Goal: Task Accomplishment & Management: Manage account settings

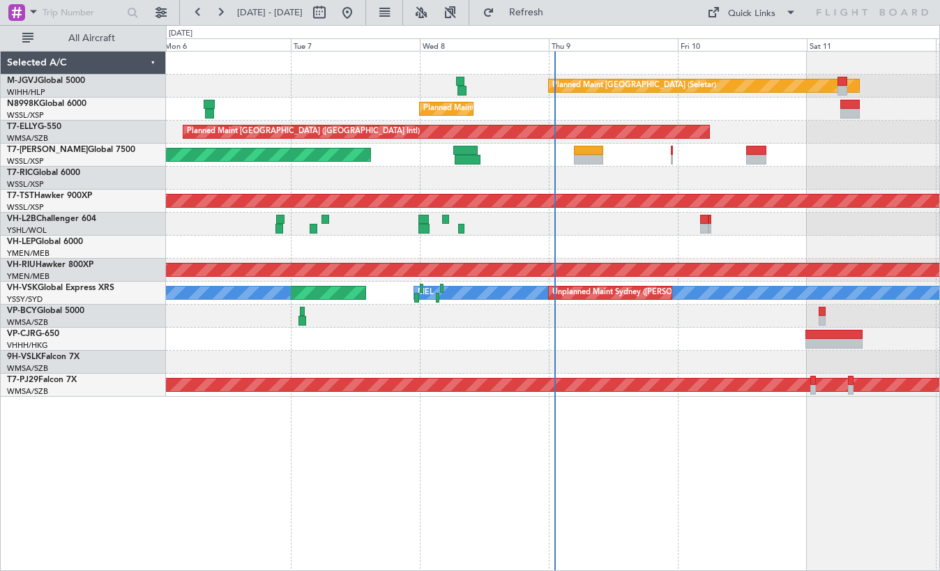
click at [276, 436] on div "Planned Maint [GEOGRAPHIC_DATA] (Seletar) Planned Maint [GEOGRAPHIC_DATA] (Sele…" at bounding box center [553, 311] width 774 height 520
click at [293, 469] on div "Planned Maint [GEOGRAPHIC_DATA] (Seletar) Planned Maint [GEOGRAPHIC_DATA] (Sele…" at bounding box center [553, 311] width 774 height 520
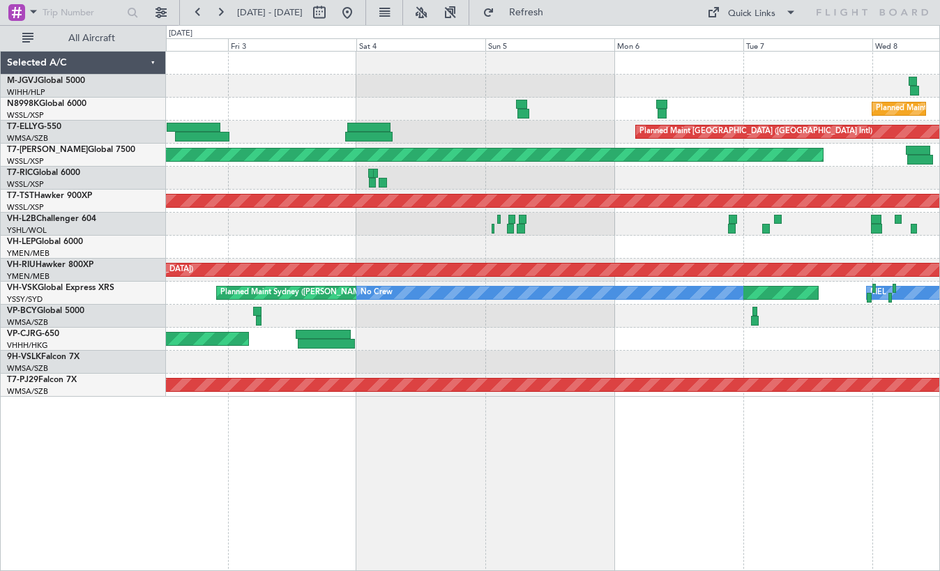
click at [478, 132] on div "Planned Maint [GEOGRAPHIC_DATA] ([GEOGRAPHIC_DATA] Intl)" at bounding box center [552, 132] width 773 height 23
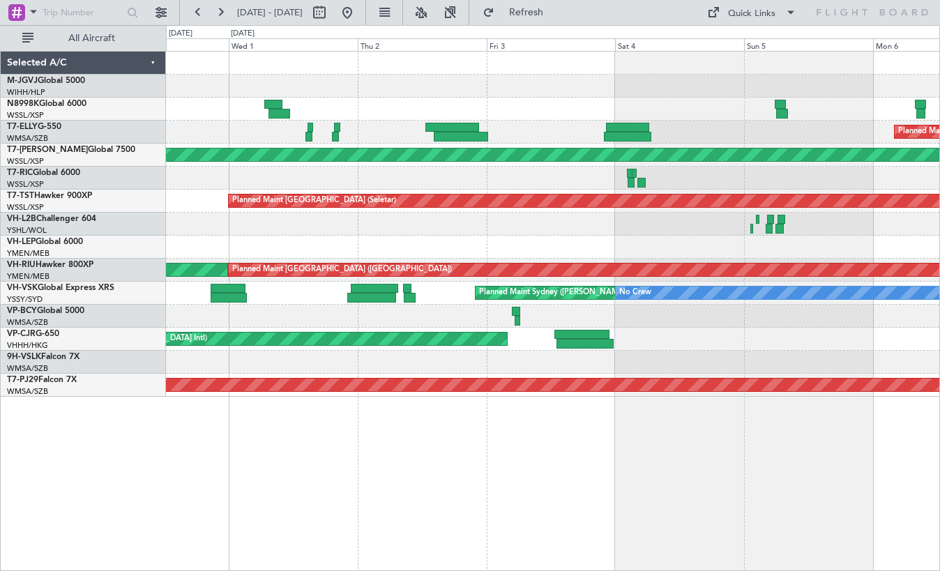
click at [573, 238] on div "Planned Maint [GEOGRAPHIC_DATA] (Seletar) Planned Maint [GEOGRAPHIC_DATA] ([GEO…" at bounding box center [552, 224] width 773 height 345
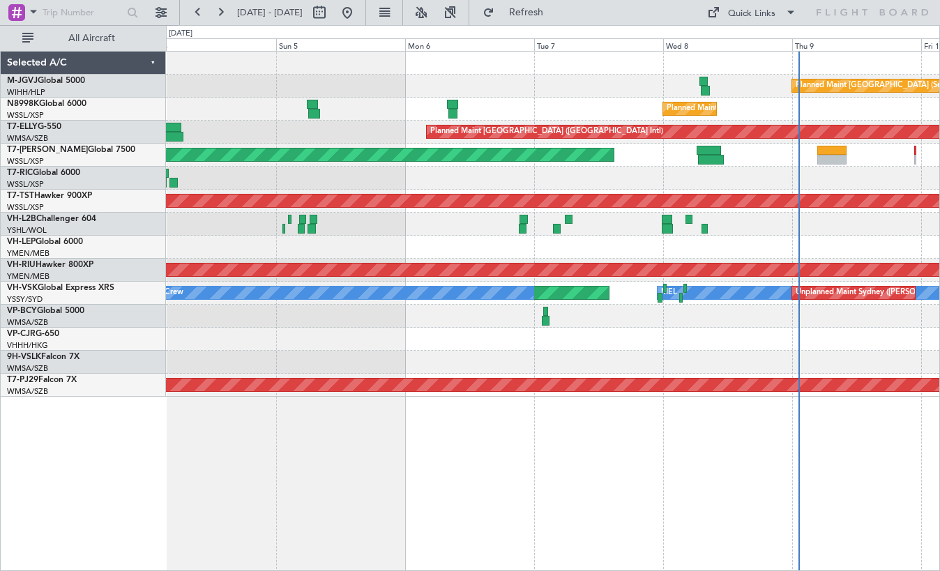
click at [432, 259] on div "Planned Maint [GEOGRAPHIC_DATA] (Seletar) Planned Maint [GEOGRAPHIC_DATA] (Sele…" at bounding box center [552, 224] width 773 height 345
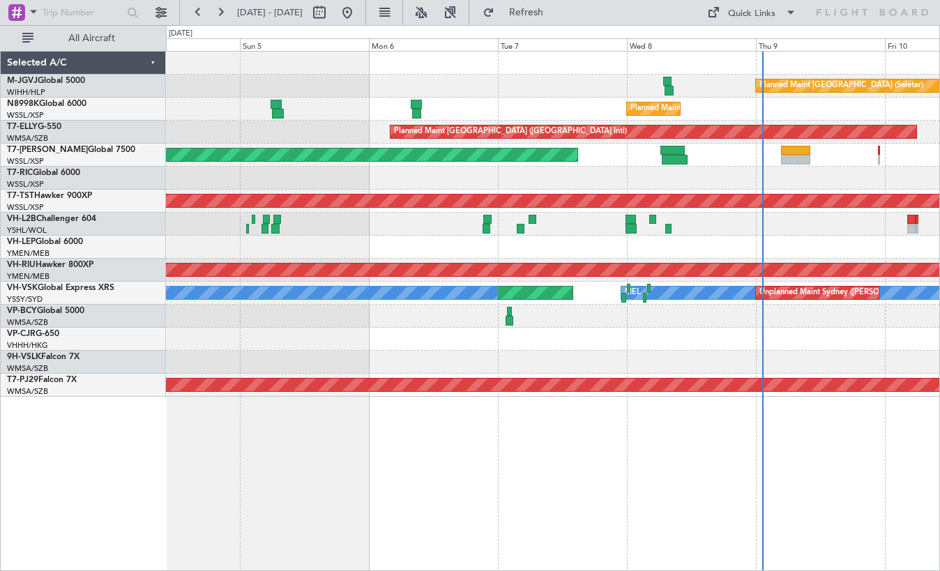
click at [474, 342] on div "- - NZAA 23:50 Z VHHH 10:30 Z Planned Maint [GEOGRAPHIC_DATA] ([GEOGRAPHIC_DATA…" at bounding box center [552, 339] width 773 height 23
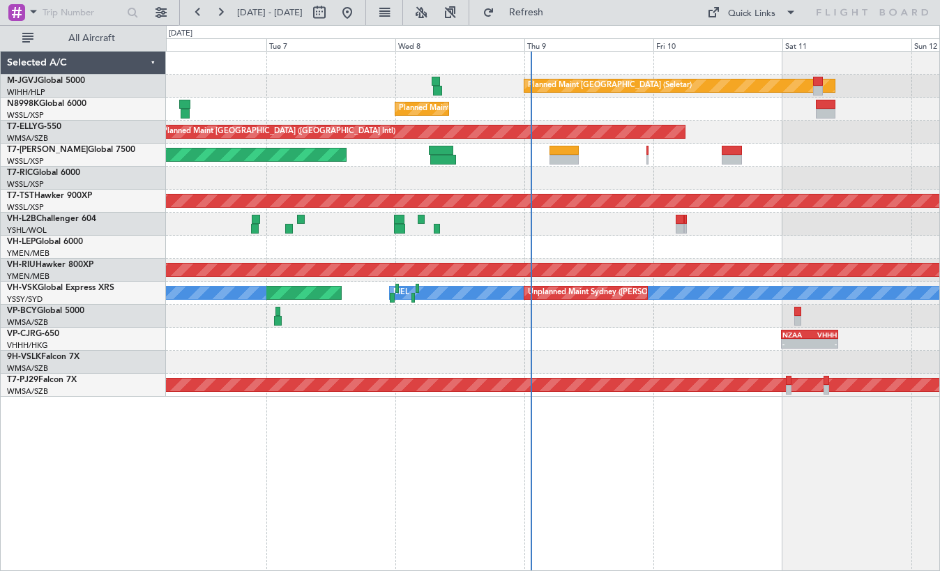
click at [626, 349] on div "- - NZAA 23:50 Z VHHH 10:30 Z Planned Maint [GEOGRAPHIC_DATA] ([GEOGRAPHIC_DATA…" at bounding box center [552, 339] width 773 height 23
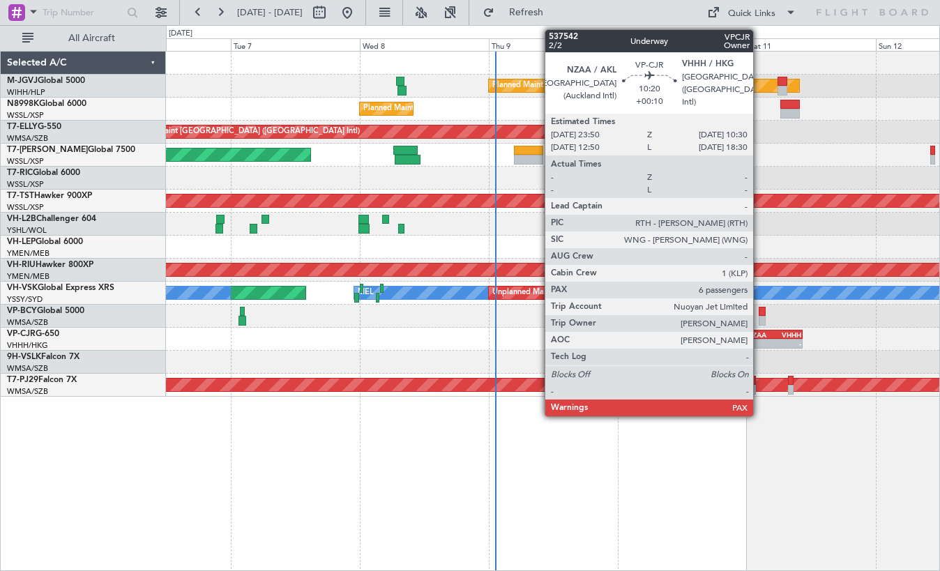
click at [759, 334] on div "NZAA" at bounding box center [760, 335] width 27 height 8
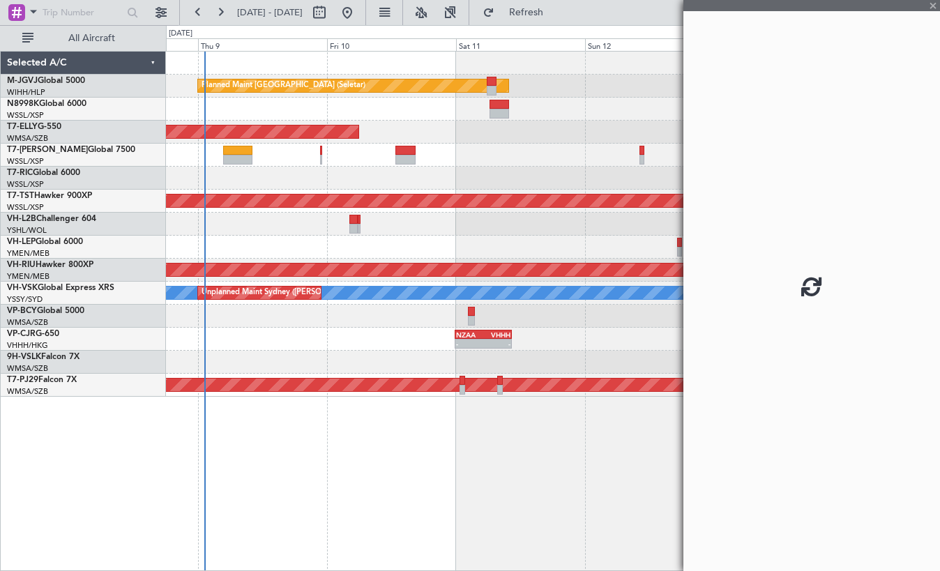
click at [339, 370] on div at bounding box center [552, 362] width 773 height 23
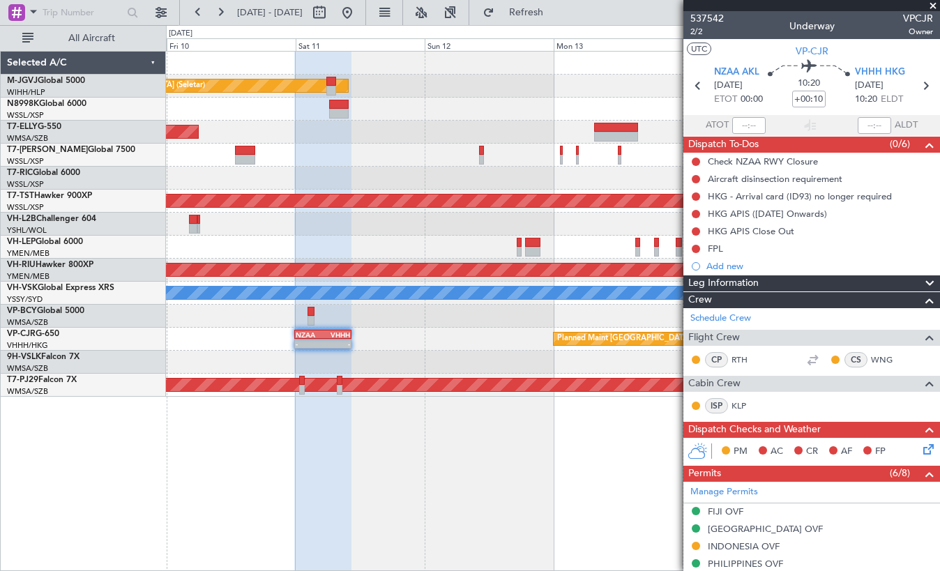
click at [408, 378] on div "Planned Maint [GEOGRAPHIC_DATA] (Seletar) Planned Maint [GEOGRAPHIC_DATA] ([GEO…" at bounding box center [552, 224] width 773 height 345
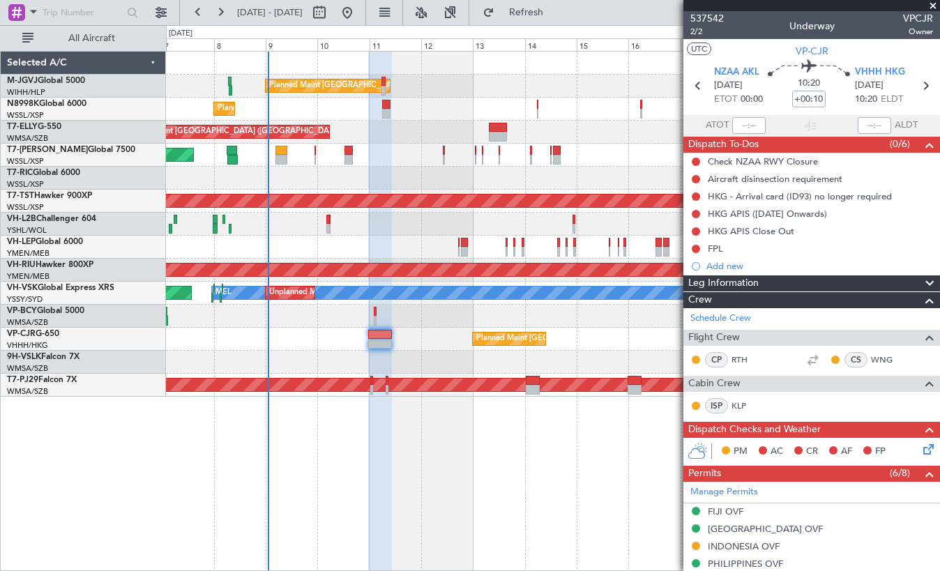
click at [357, 372] on div at bounding box center [552, 362] width 773 height 23
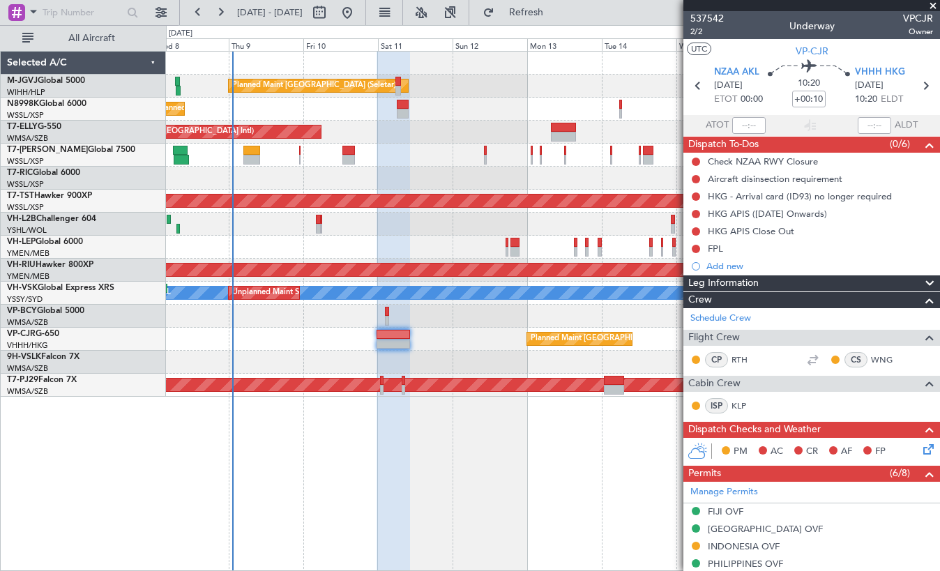
click at [933, 6] on span at bounding box center [933, 6] width 14 height 13
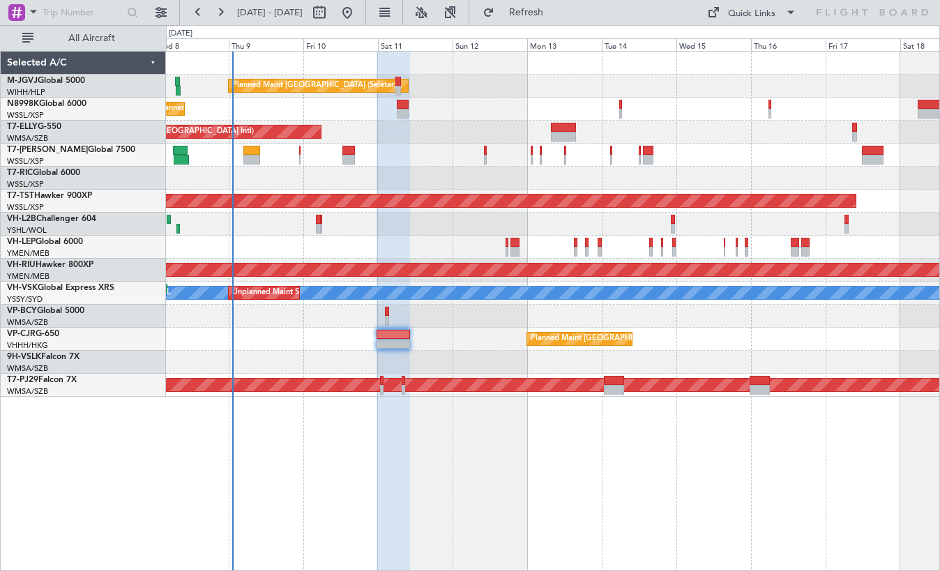
type input "0"
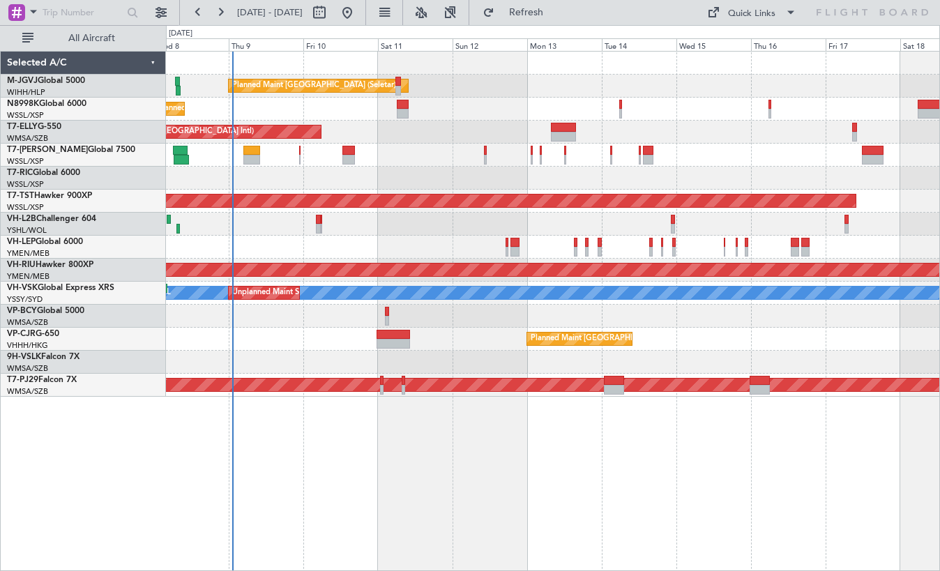
click at [220, 484] on div "Planned Maint [GEOGRAPHIC_DATA] (Seletar) Planned Maint [GEOGRAPHIC_DATA] (Sele…" at bounding box center [553, 311] width 774 height 520
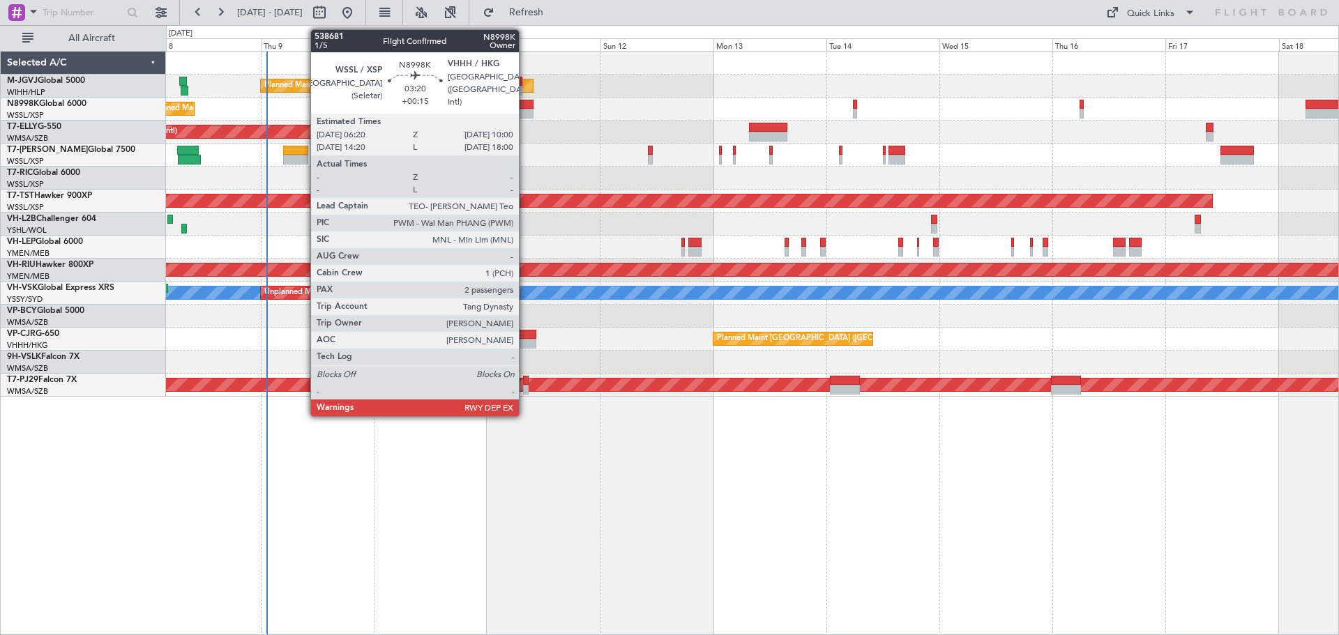
click at [525, 108] on div at bounding box center [524, 105] width 17 height 10
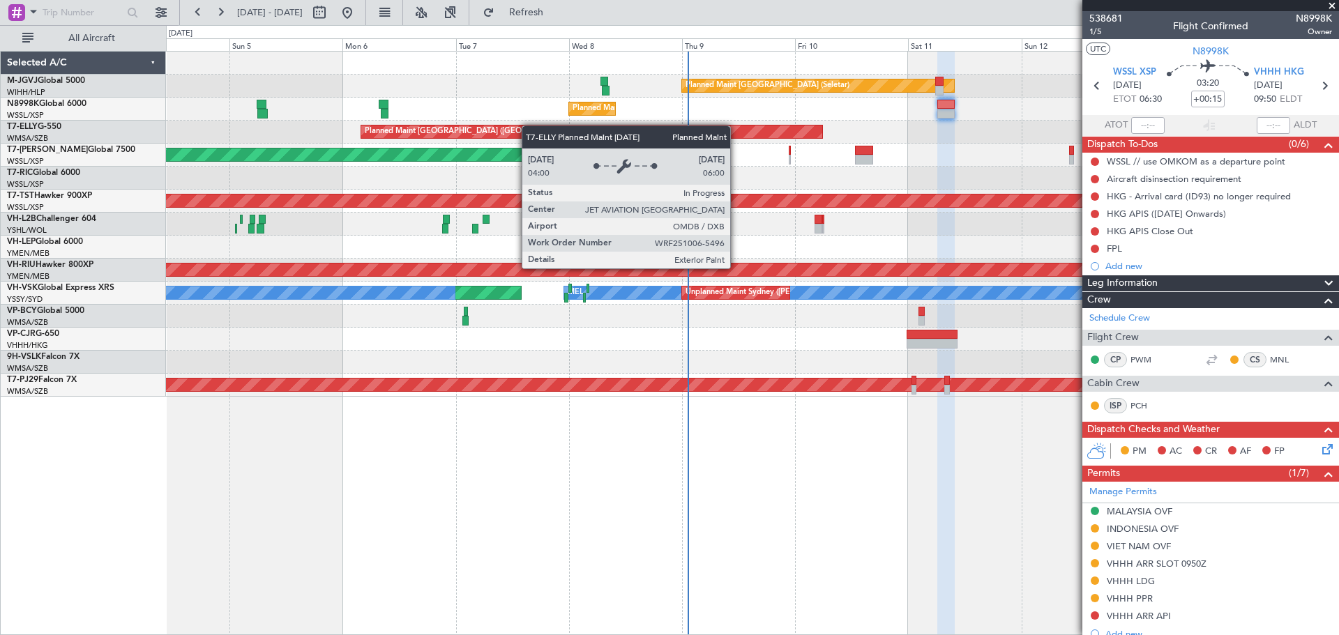
click at [744, 128] on div "Planned Maint [GEOGRAPHIC_DATA] (Seletar) Planned Maint [GEOGRAPHIC_DATA] (Sele…" at bounding box center [752, 224] width 1172 height 345
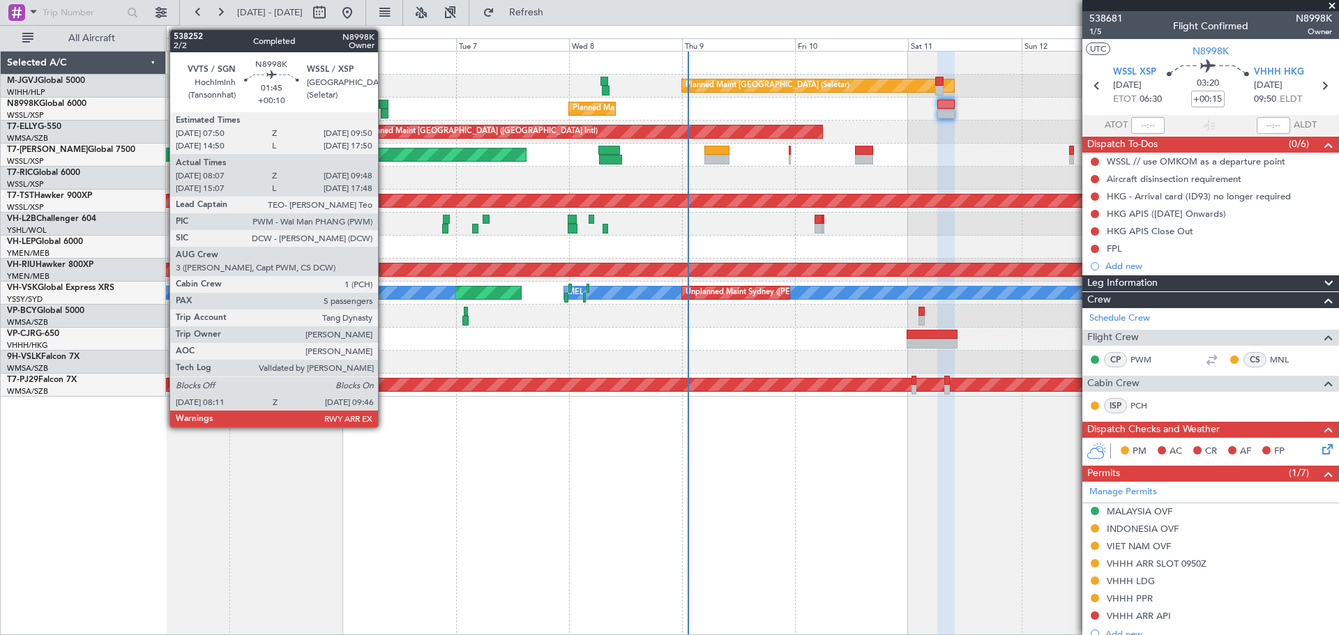
click at [384, 100] on div at bounding box center [384, 105] width 10 height 10
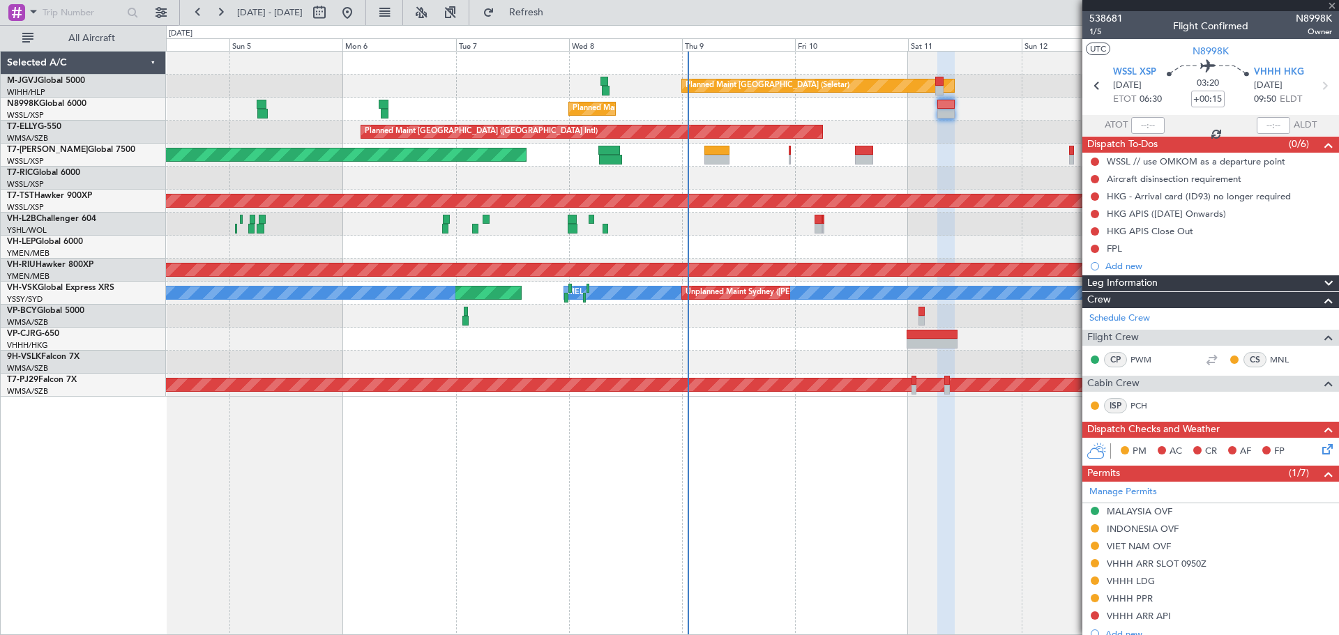
type input "+00:10"
type input "08:17"
type input "09:43"
type input "5"
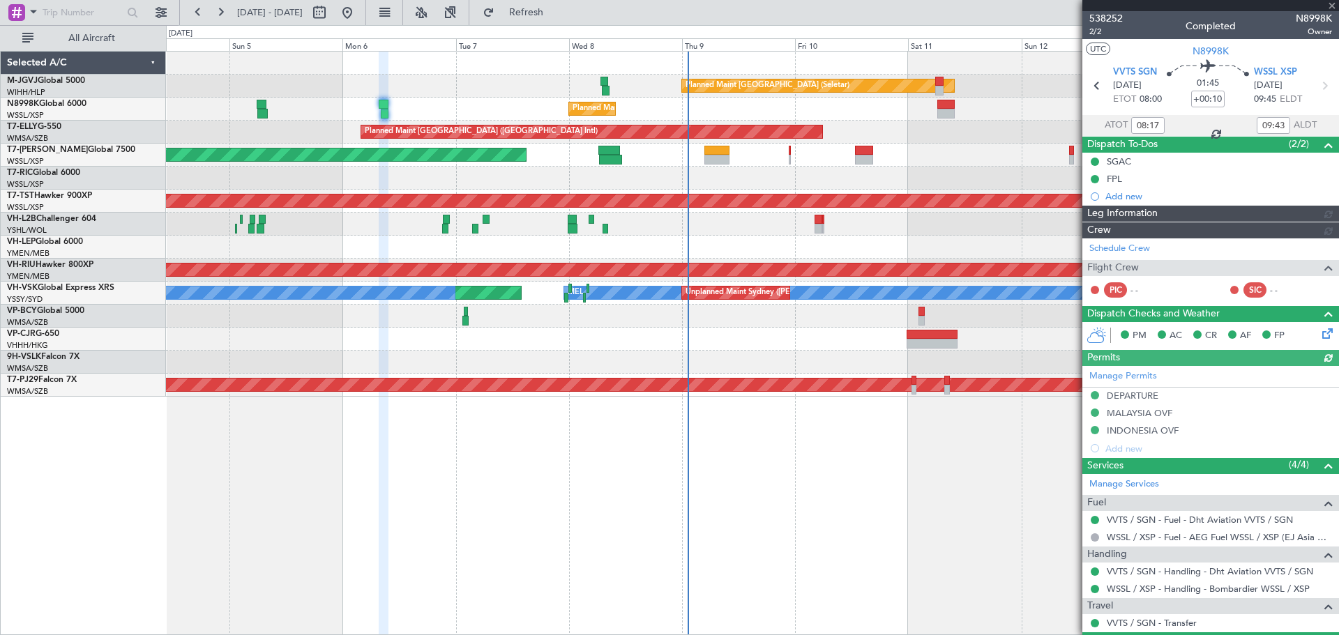
type input "[PERSON_NAME] (LEU)"
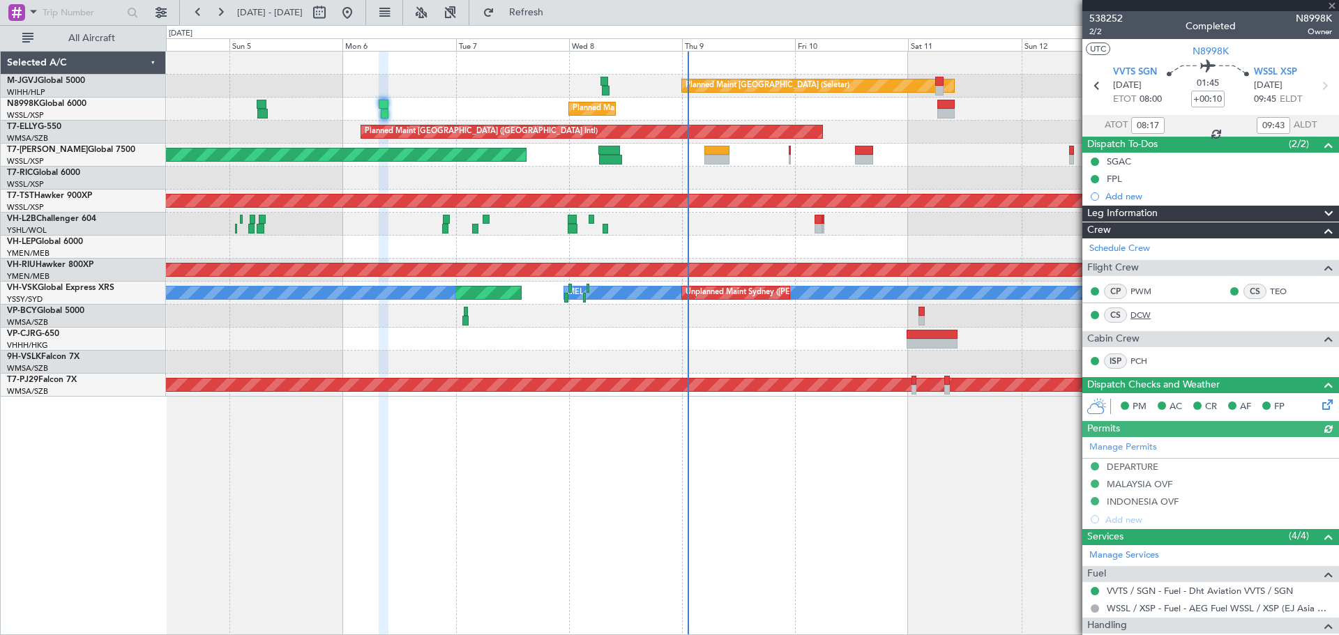
click at [1133, 317] on link "DCW" at bounding box center [1145, 315] width 31 height 13
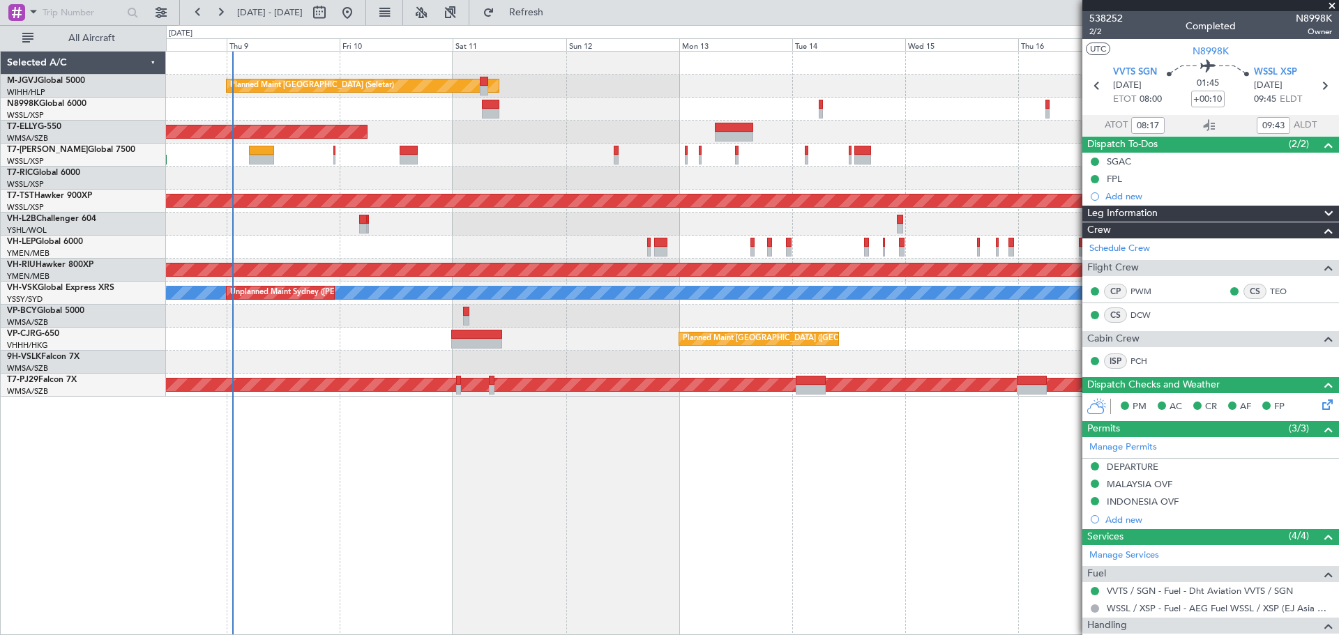
click at [527, 144] on div "Planned Maint [GEOGRAPHIC_DATA] (Seletar) Planned Maint [GEOGRAPHIC_DATA] (Sele…" at bounding box center [752, 224] width 1172 height 345
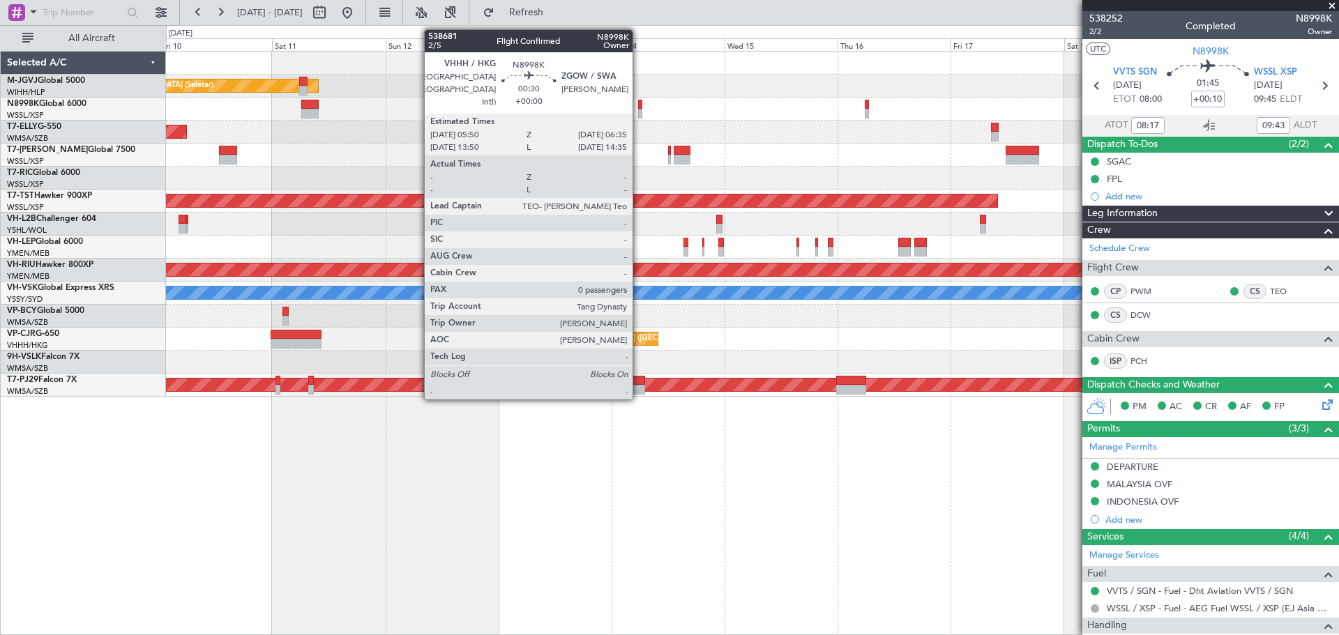
click at [639, 109] on div at bounding box center [640, 114] width 4 height 10
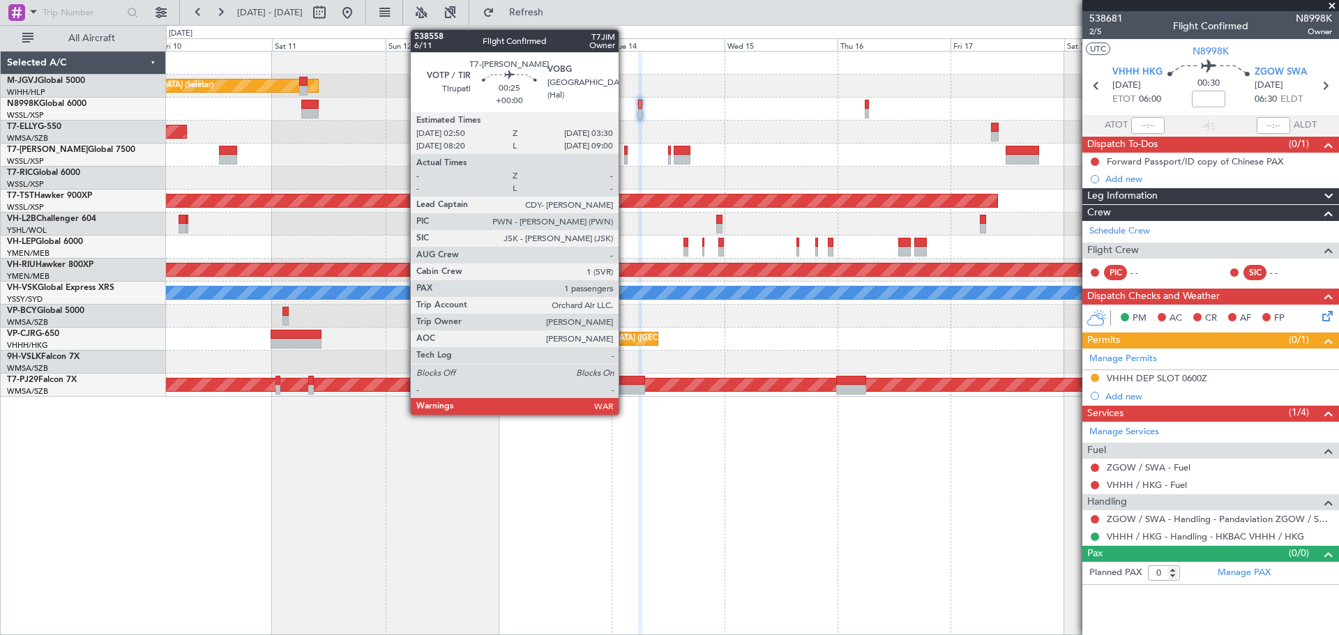
click at [625, 158] on div at bounding box center [625, 160] width 3 height 10
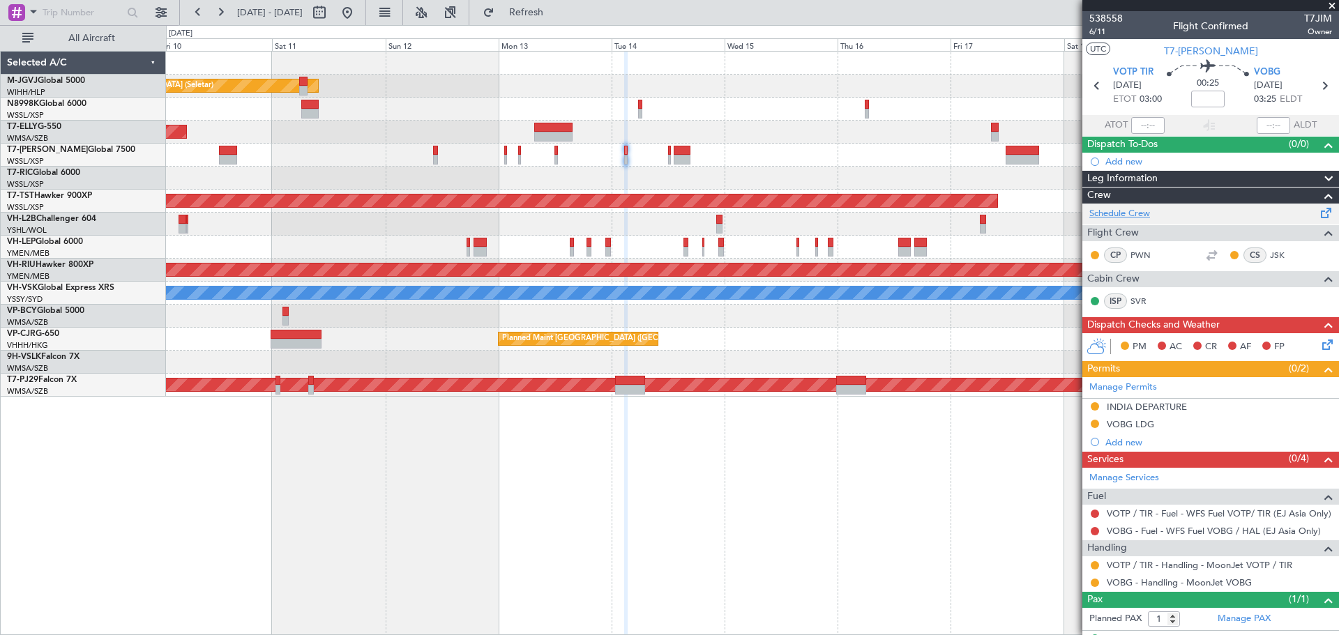
click at [1116, 213] on link "Schedule Crew" at bounding box center [1119, 214] width 61 height 14
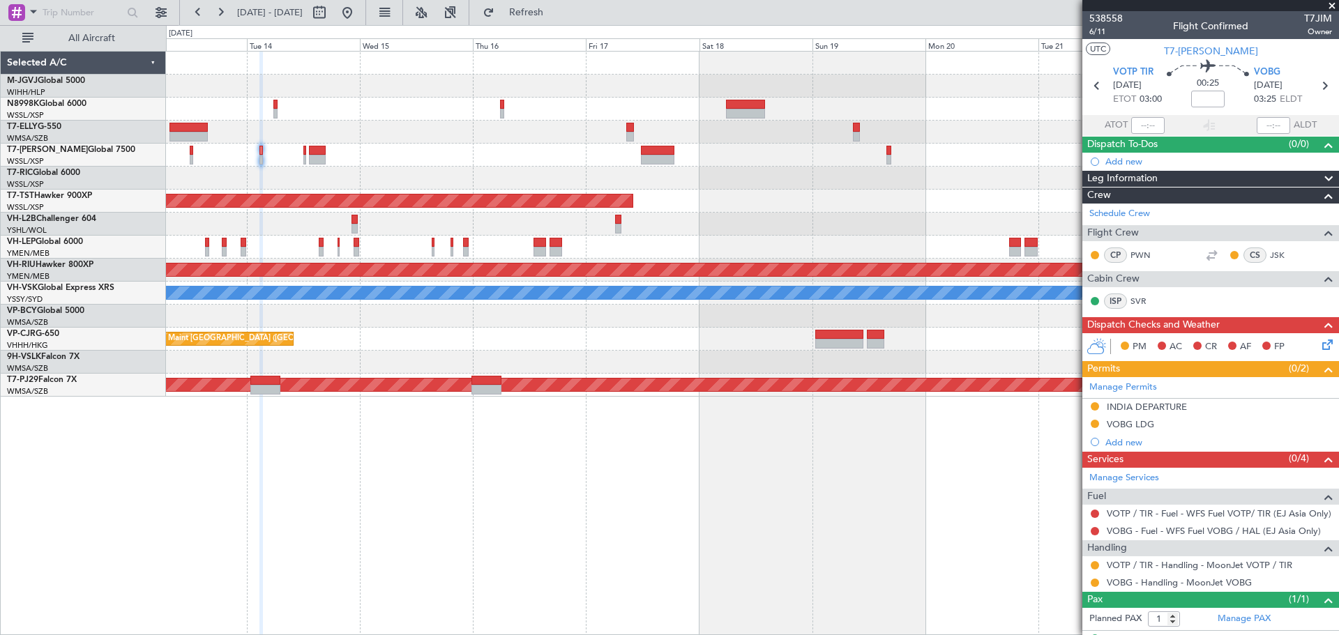
click at [595, 158] on div at bounding box center [752, 155] width 1172 height 23
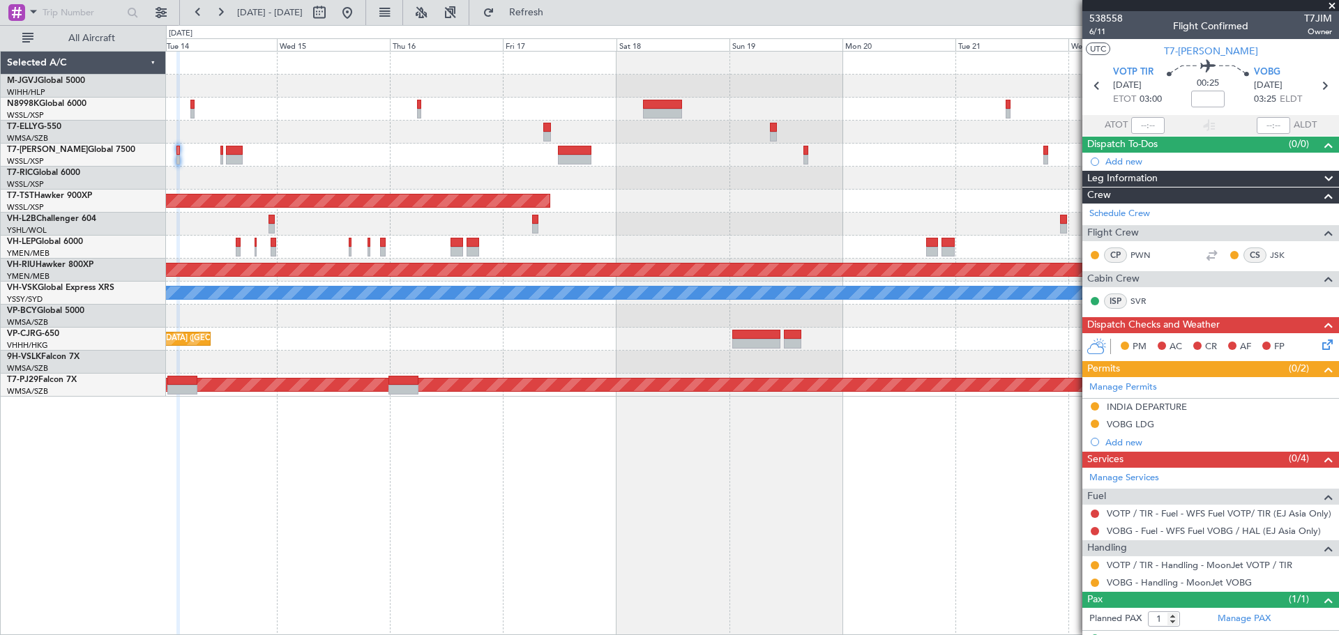
click at [679, 176] on div "Planned Maint [GEOGRAPHIC_DATA] (Seletar) Planned Maint [GEOGRAPHIC_DATA] ([GEO…" at bounding box center [752, 224] width 1172 height 345
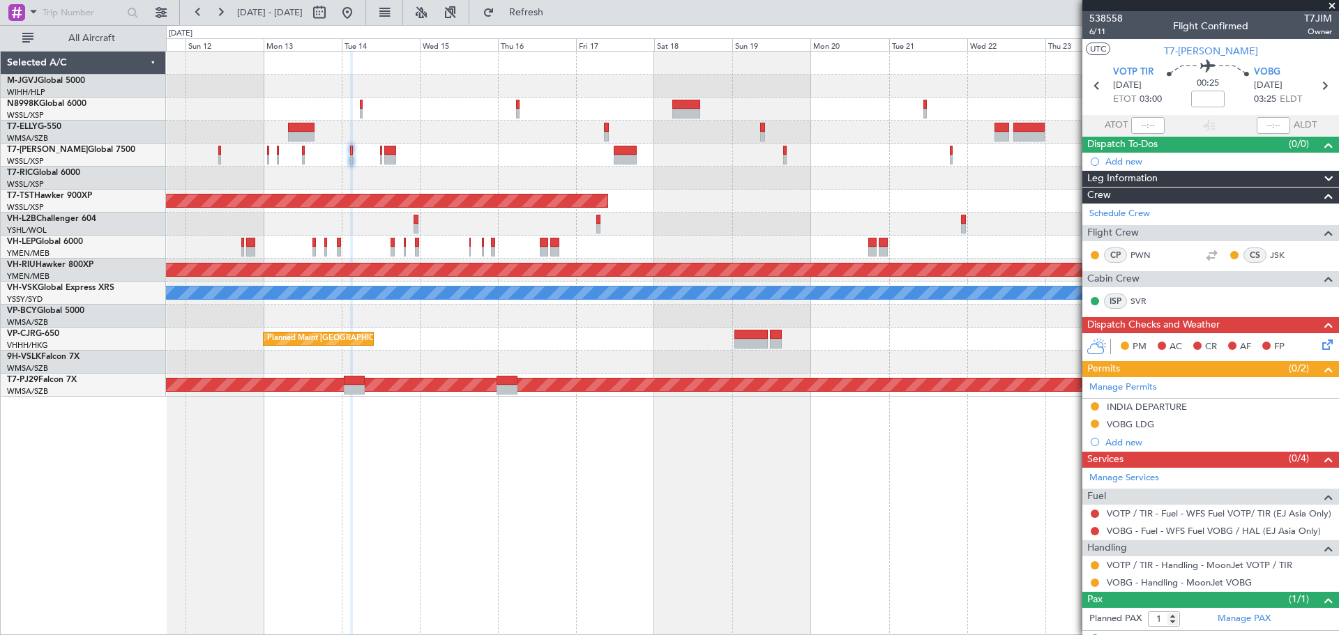
click at [676, 127] on div "Planned Maint [GEOGRAPHIC_DATA] ([GEOGRAPHIC_DATA] Intl)" at bounding box center [752, 132] width 1172 height 23
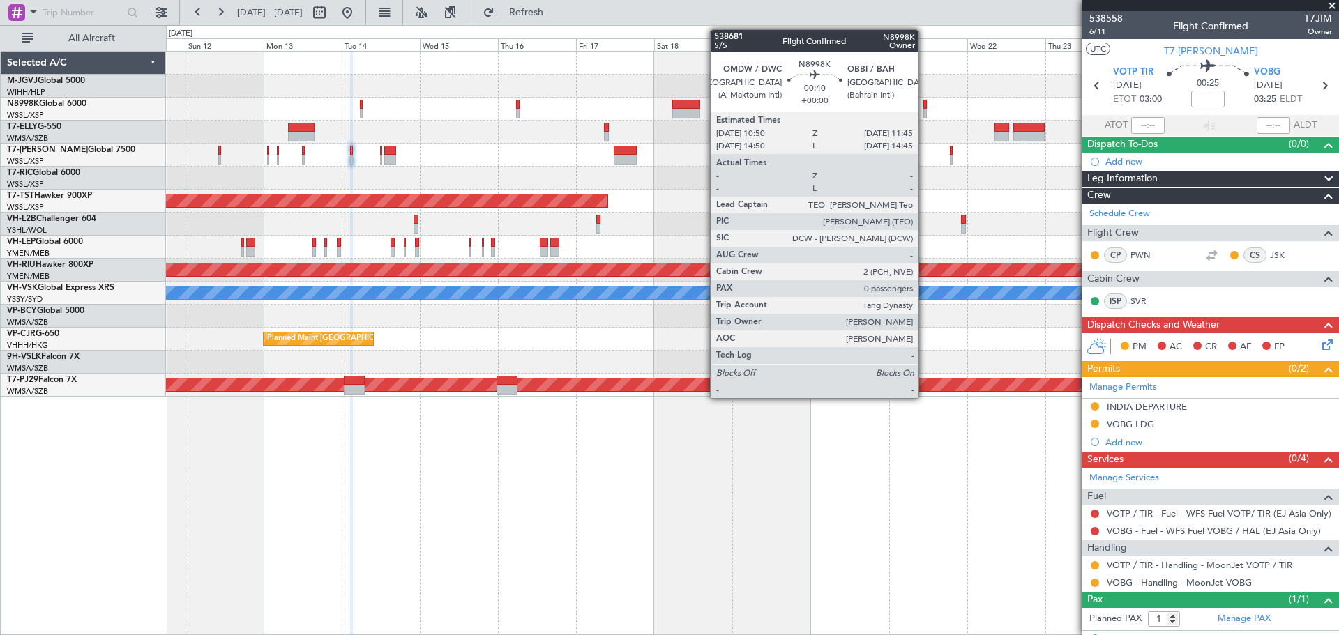
click at [925, 104] on div at bounding box center [924, 105] width 3 height 10
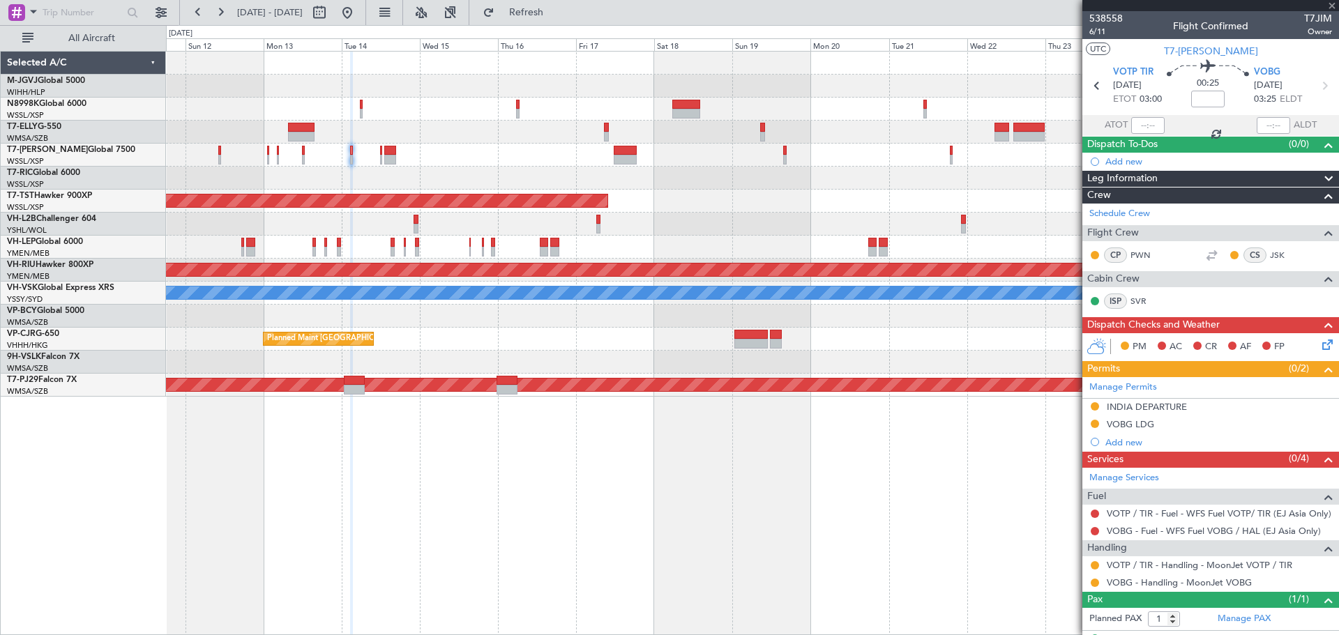
type input "0"
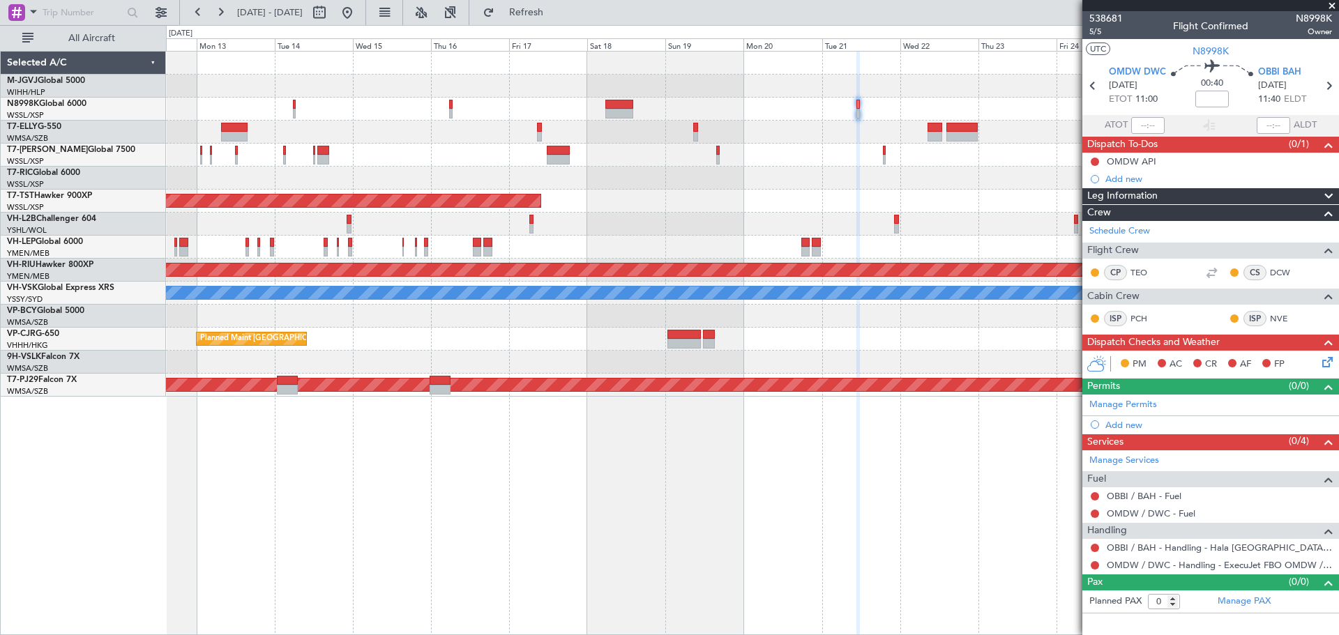
click at [920, 107] on div "Planned Maint [GEOGRAPHIC_DATA] (Seletar) Planned Maint [GEOGRAPHIC_DATA] ([GEO…" at bounding box center [752, 224] width 1172 height 345
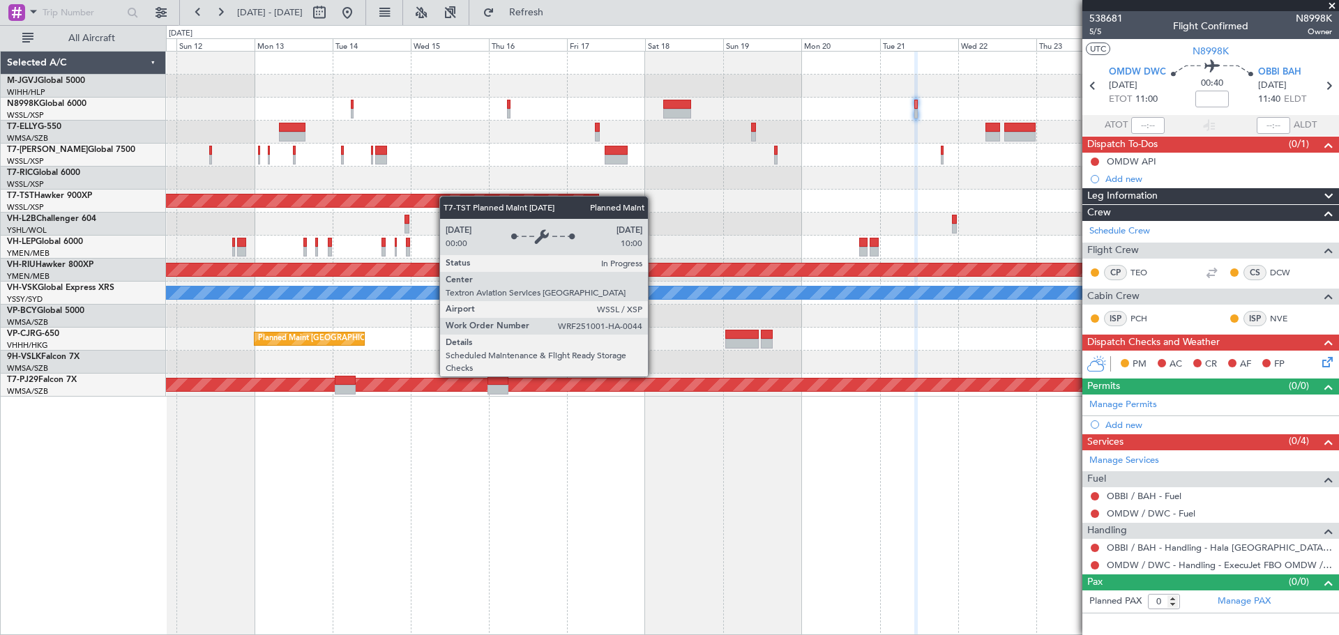
click at [427, 200] on div "Planned Maint [GEOGRAPHIC_DATA] (Seletar) Planned Maint [GEOGRAPHIC_DATA] (Sele…" at bounding box center [752, 224] width 1172 height 345
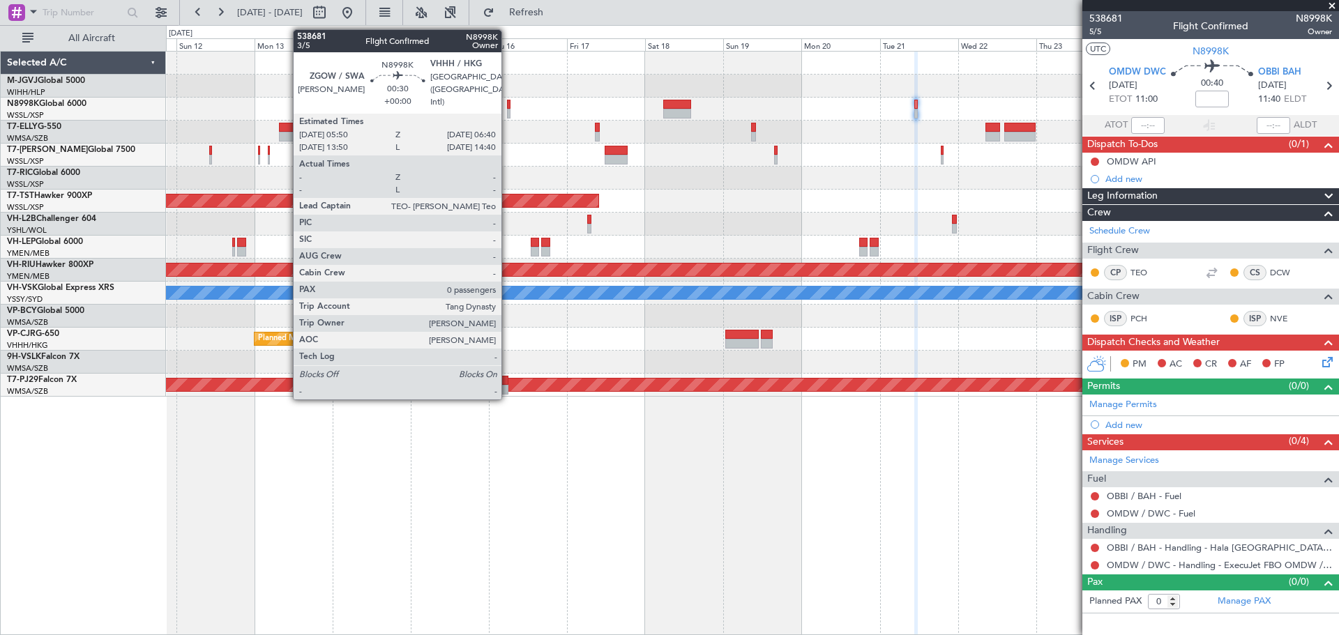
click at [508, 102] on div at bounding box center [508, 105] width 3 height 10
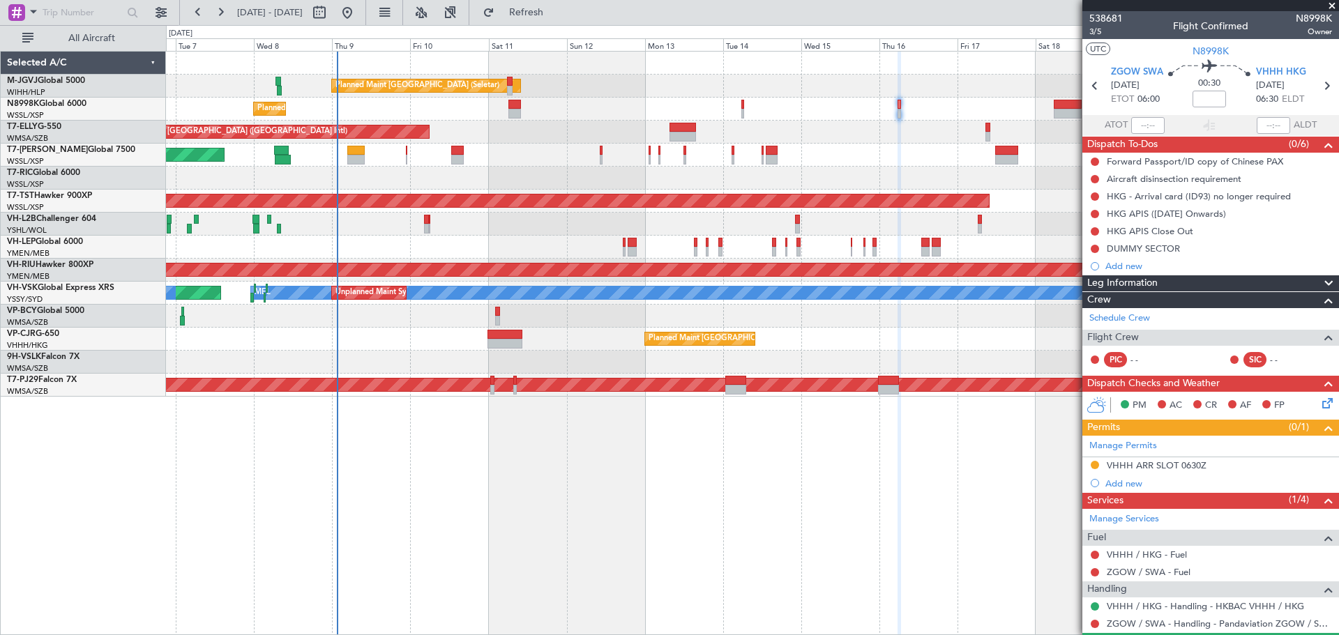
click at [685, 112] on div "Planned Maint [GEOGRAPHIC_DATA] (Seletar)" at bounding box center [752, 109] width 1172 height 23
click at [901, 509] on div "Planned Maint [GEOGRAPHIC_DATA] (Seletar) Planned Maint [GEOGRAPHIC_DATA] (Sele…" at bounding box center [752, 343] width 1173 height 584
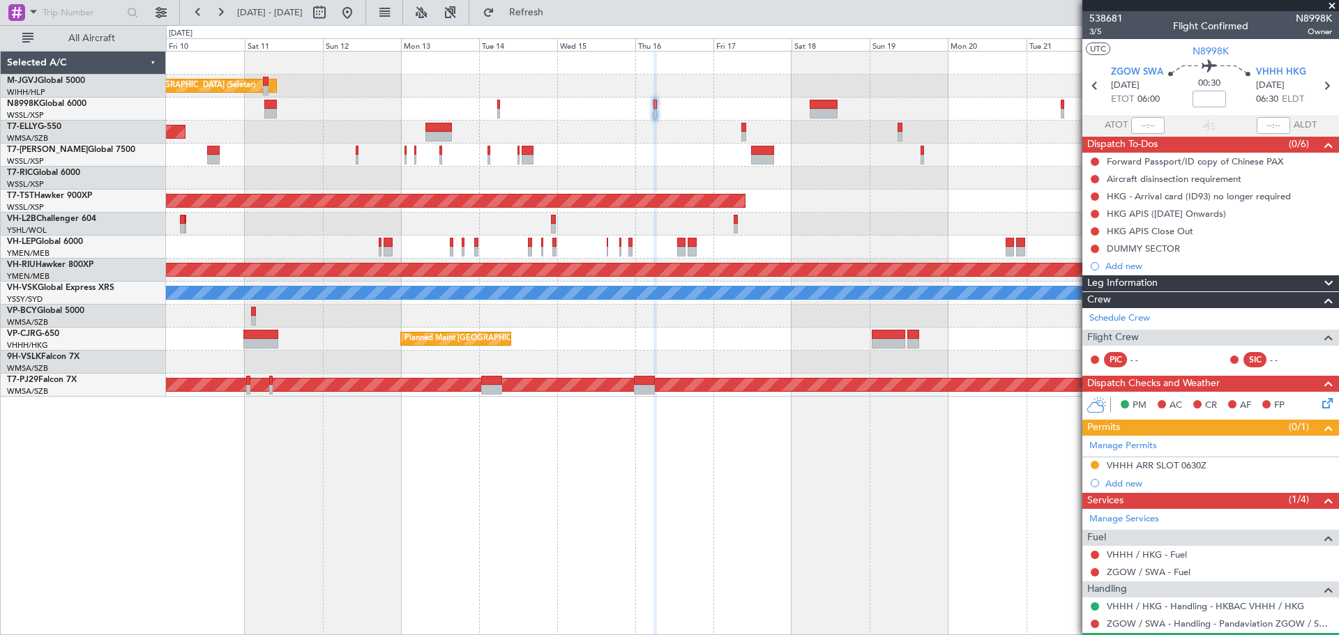
click at [708, 183] on div "Planned Maint [GEOGRAPHIC_DATA] (Seletar) Planned Maint [GEOGRAPHIC_DATA] (Sele…" at bounding box center [752, 224] width 1172 height 345
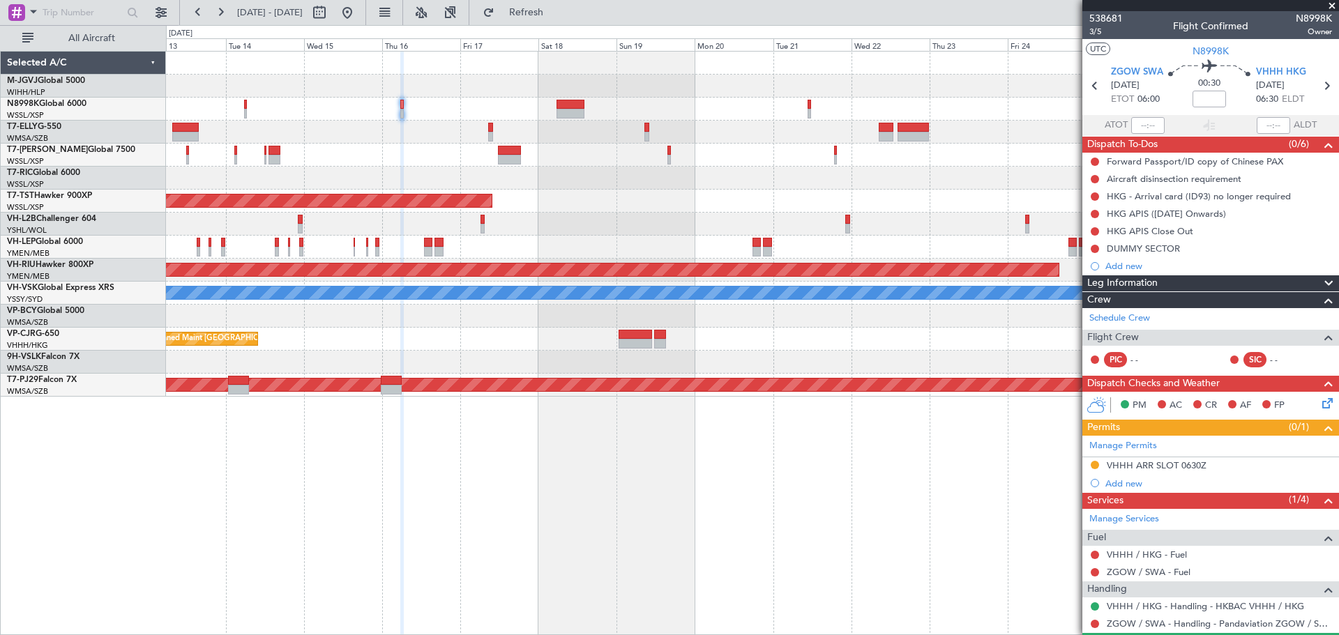
click at [598, 220] on div at bounding box center [752, 224] width 1172 height 23
click at [358, 20] on button at bounding box center [347, 12] width 22 height 22
